Goal: Task Accomplishment & Management: Manage account settings

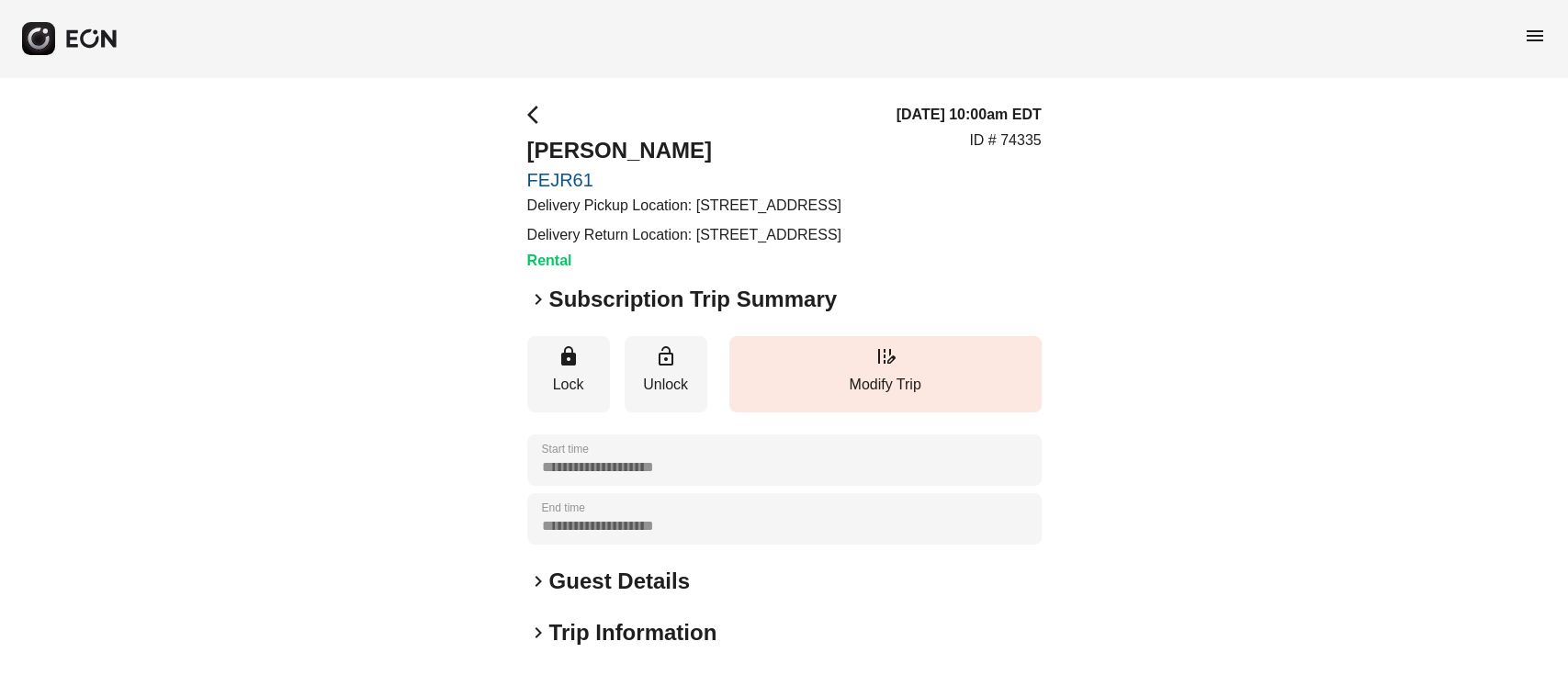
click at [552, 314] on h2 "Subscription Trip Summary" at bounding box center [693, 299] width 287 height 29
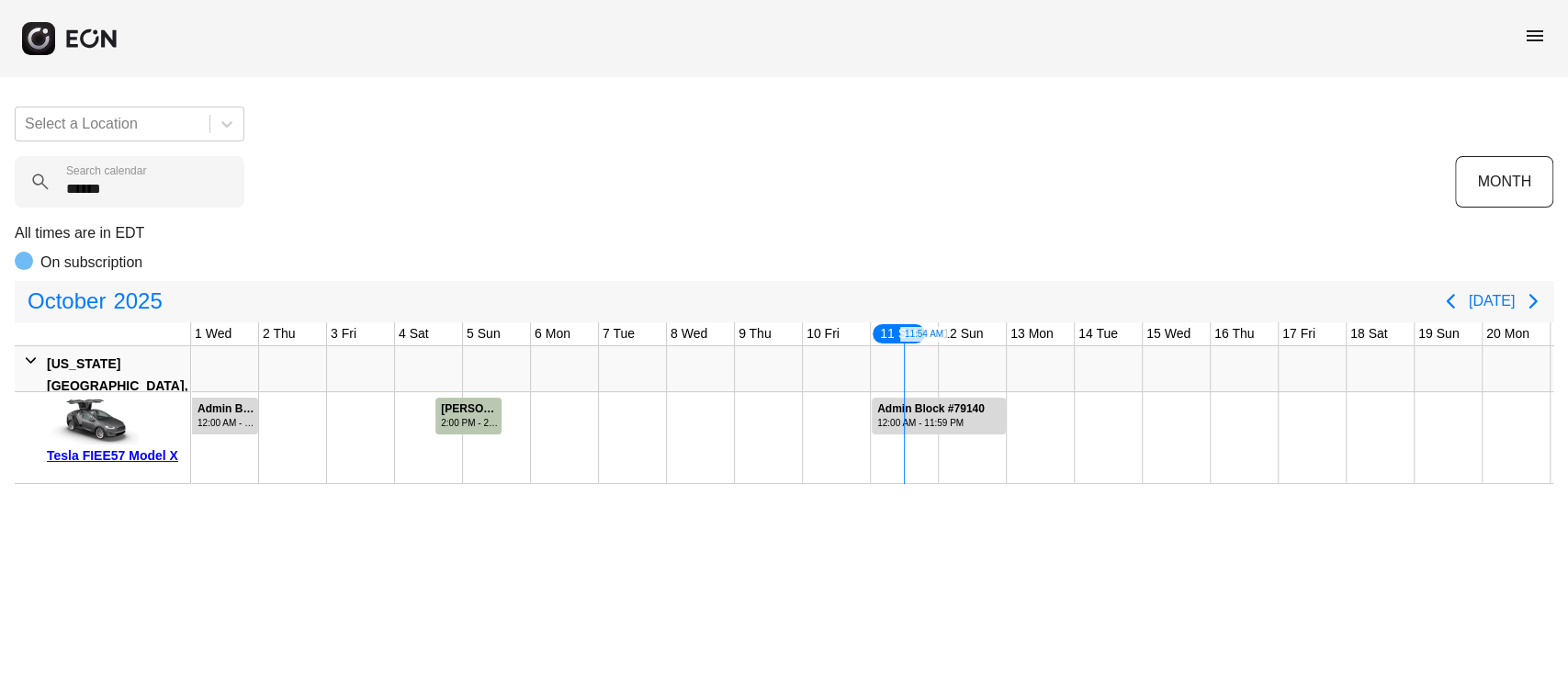
click at [37, 195] on calendar "******" at bounding box center [130, 181] width 230 height 52
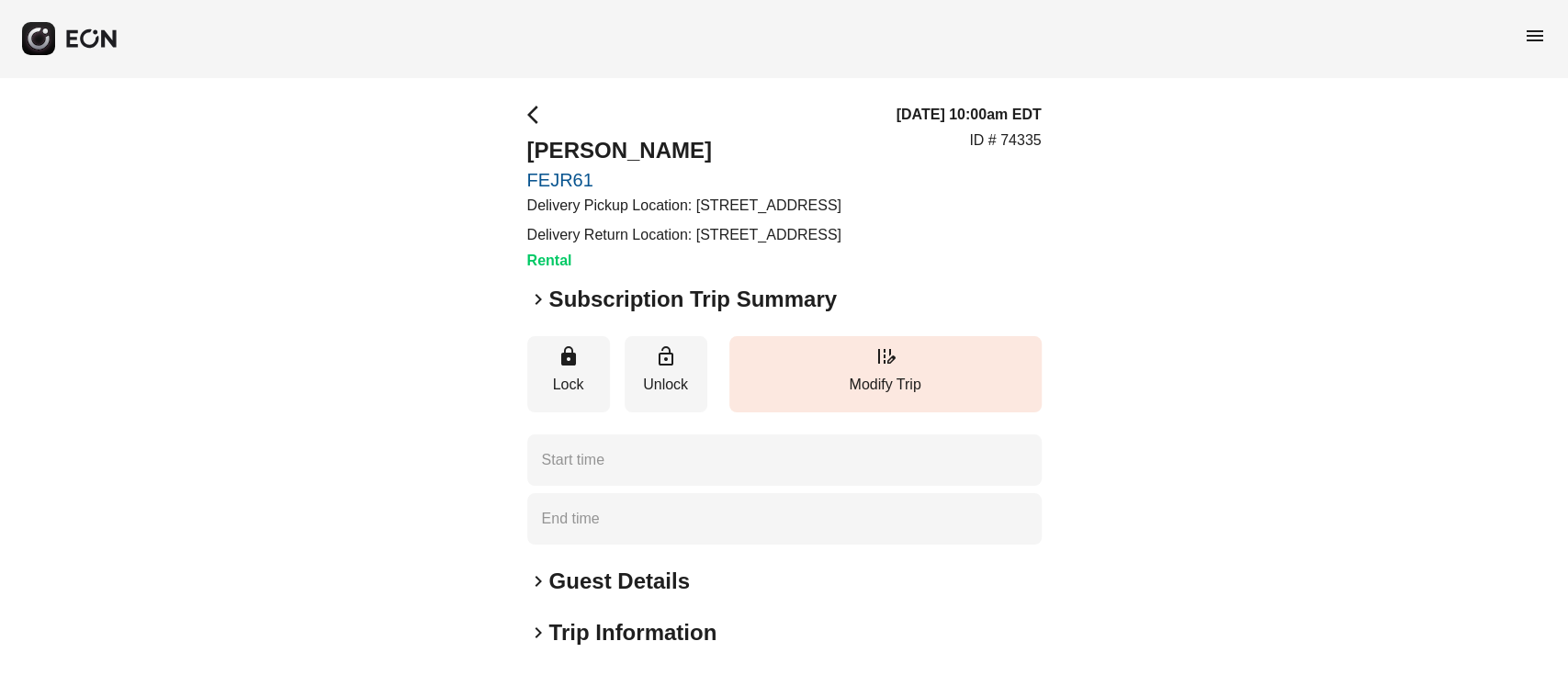
type time "**********"
